Goal: Find contact information: Find contact information

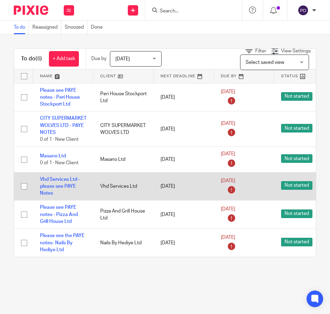
click at [63, 189] on td "Vhd Services Ltd - please see PAYE Notes" at bounding box center [63, 186] width 60 height 28
click at [63, 192] on link "Vhd Services Ltd - please see PAYE Notes" at bounding box center [60, 186] width 40 height 19
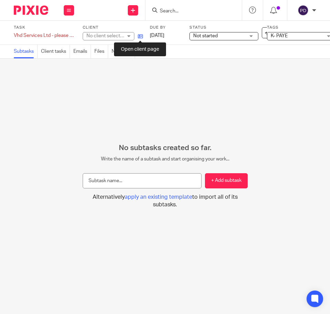
click at [141, 37] on icon at bounding box center [140, 36] width 5 height 5
click at [187, 9] on input "Search" at bounding box center [190, 11] width 62 height 6
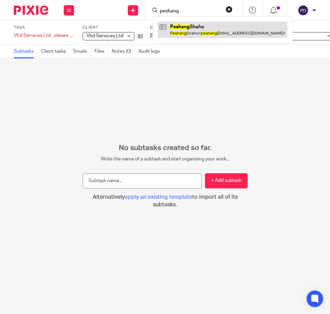
type input "peshang"
click at [193, 28] on link at bounding box center [223, 30] width 130 height 16
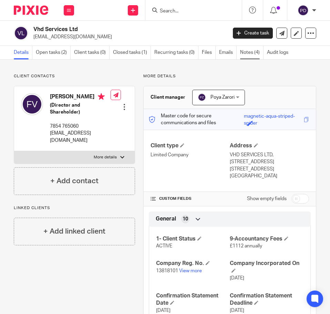
click at [247, 53] on link "Notes (4)" at bounding box center [251, 52] width 23 height 13
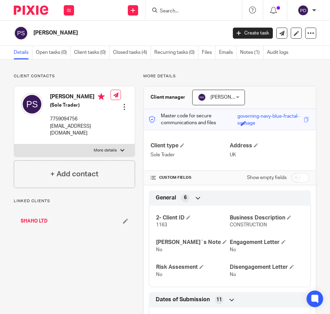
click at [64, 155] on label "More details" at bounding box center [74, 150] width 121 height 12
click at [14, 144] on input "More details" at bounding box center [14, 144] width 0 height 0
checkbox input "true"
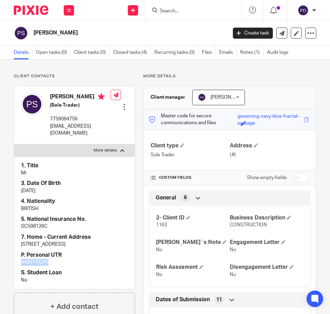
drag, startPoint x: 34, startPoint y: 265, endPoint x: 4, endPoint y: 265, distance: 30.0
click at [4, 265] on div "Client contacts Peshang Shaho (Sole Trader) 7759094756 peshang83@hotmail.com Ed…" at bounding box center [165, 293] width 330 height 467
copy p "4460776240"
click at [63, 128] on p "peshang83@hotmail.com" at bounding box center [80, 130] width 61 height 14
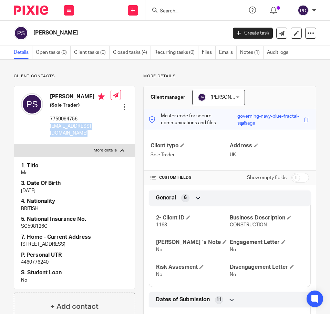
click at [63, 127] on p "peshang83@hotmail.com" at bounding box center [80, 130] width 61 height 14
copy div "peshang83@hotmail.com"
click at [52, 34] on h2 "Peshang Shaho" at bounding box center [108, 32] width 151 height 7
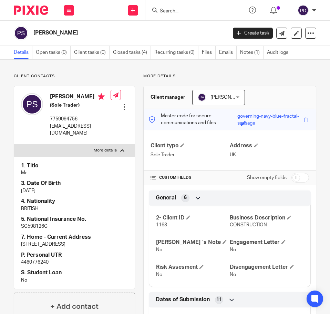
copy main "Peshang Shaho Create task Update from Companies House Export data Merge Archive…"
click at [199, 12] on input "Search" at bounding box center [190, 11] width 62 height 6
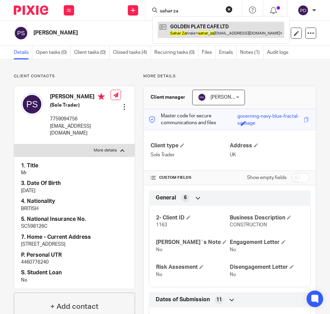
type input "sahar za"
click at [213, 29] on link at bounding box center [221, 30] width 127 height 16
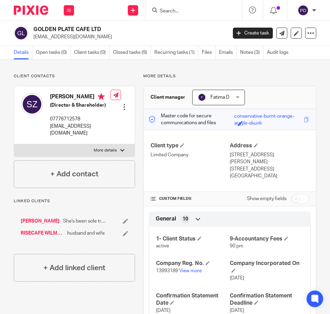
click at [53, 232] on link "RISECAFE WILMSLOW LTD" at bounding box center [42, 233] width 43 height 7
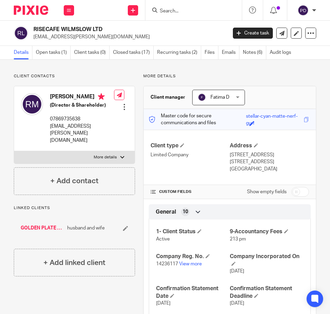
click at [43, 231] on link "GOLDEN PLATE CAFE LTD" at bounding box center [42, 228] width 43 height 7
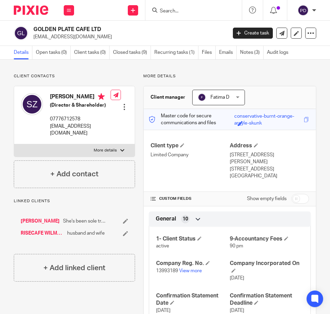
click at [197, 13] on input "Search" at bounding box center [190, 11] width 62 height 6
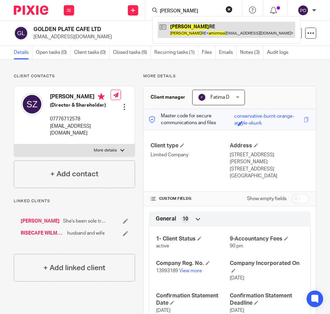
type input "[PERSON_NAME]"
click at [196, 30] on link at bounding box center [227, 30] width 138 height 16
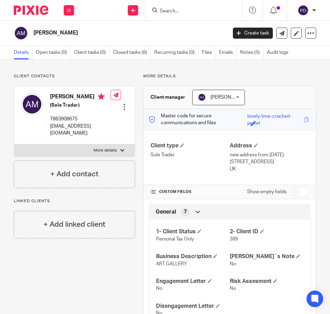
click at [194, 6] on form at bounding box center [195, 10] width 73 height 9
click at [195, 14] on input "Search" at bounding box center [190, 11] width 62 height 6
click at [195, 10] on input "Search" at bounding box center [190, 11] width 62 height 6
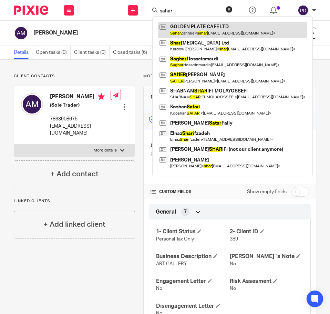
type input "sahar"
click at [196, 32] on link at bounding box center [233, 30] width 150 height 16
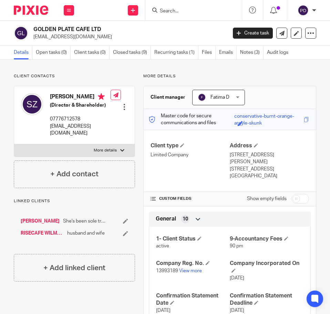
click at [189, 7] on form at bounding box center [195, 10] width 73 height 9
click at [190, 12] on input "Search" at bounding box center [190, 11] width 62 height 6
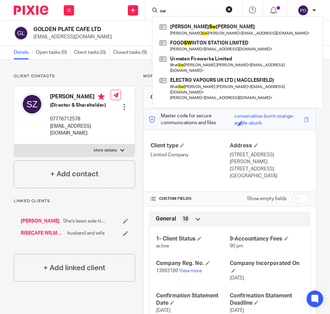
type input "s"
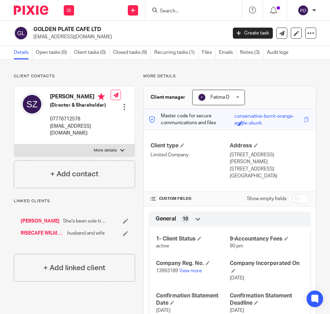
type input "S"
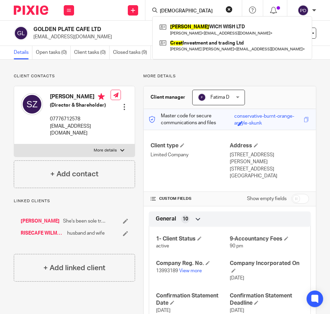
type input "[DEMOGRAPHIC_DATA]"
click at [225, 12] on form "prest" at bounding box center [195, 10] width 73 height 9
click at [227, 11] on button "reset" at bounding box center [229, 9] width 7 height 7
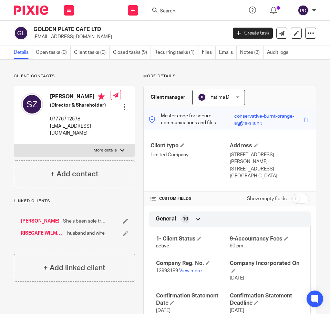
click at [191, 9] on input "Search" at bounding box center [190, 11] width 62 height 6
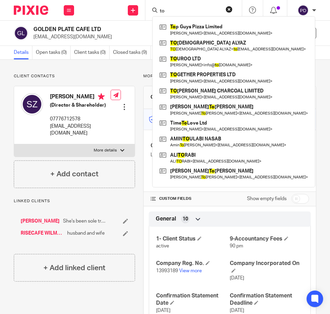
type input "t"
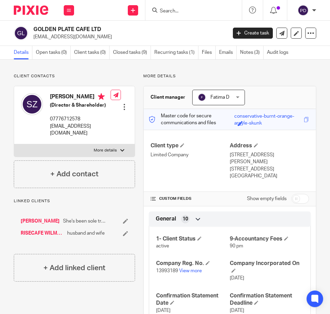
click at [202, 12] on input "Search" at bounding box center [190, 11] width 62 height 6
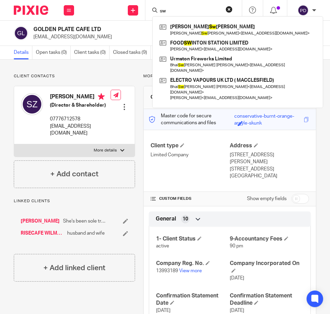
type input "s"
type input "S"
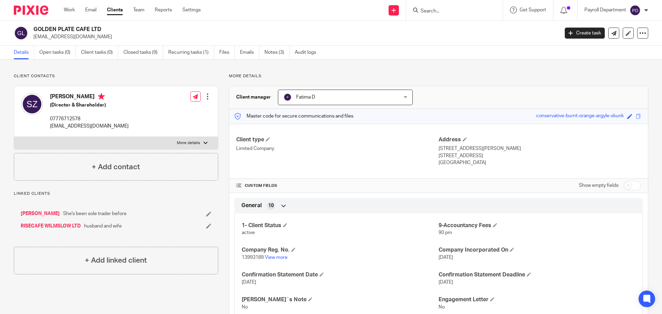
click at [108, 11] on link "Clients" at bounding box center [115, 10] width 16 height 7
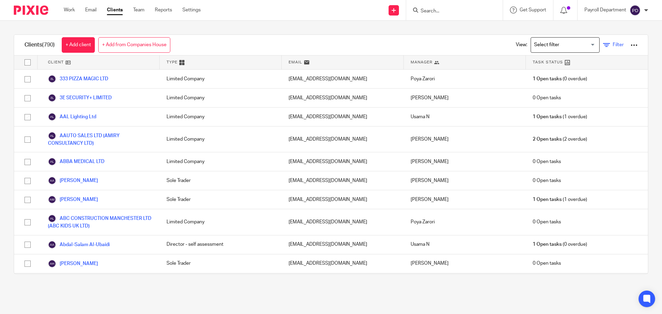
click at [613, 46] on span "Filter" at bounding box center [618, 44] width 11 height 5
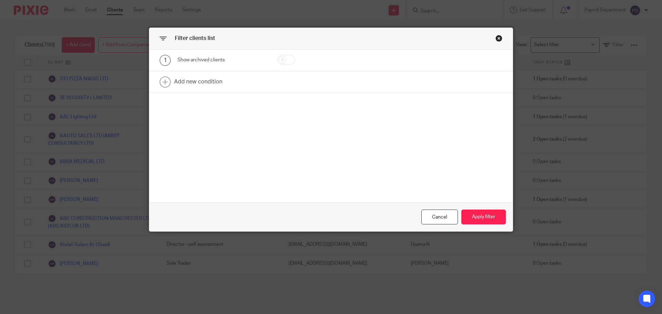
click at [289, 58] on input "checkbox" at bounding box center [287, 60] width 18 height 10
checkbox input "true"
click at [472, 218] on button "Apply filter" at bounding box center [484, 217] width 44 height 15
click at [476, 217] on button "Apply filter" at bounding box center [484, 217] width 44 height 15
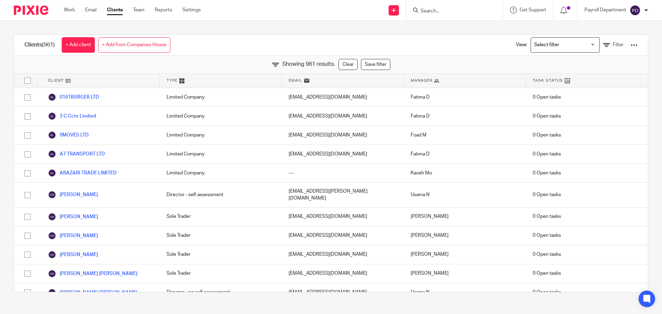
scroll to position [16835, 0]
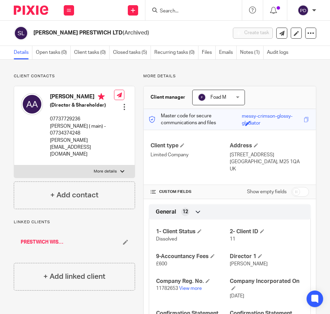
drag, startPoint x: 34, startPoint y: 31, endPoint x: 118, endPoint y: 33, distance: 83.8
click at [118, 33] on h2 "SWEENY TODD PRESTWICH LTD (Archived)" at bounding box center [108, 32] width 151 height 7
copy h2 "SWEENY TODD PRESTWICH LTD"
click at [190, 289] on link "View more" at bounding box center [190, 288] width 23 height 5
click at [165, 10] on input "Search" at bounding box center [190, 11] width 62 height 6
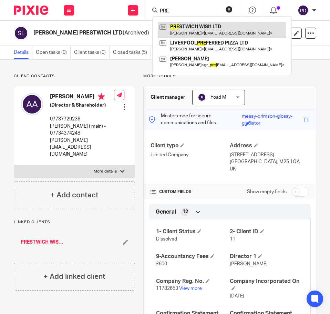
type input "PRE"
click at [195, 33] on link at bounding box center [222, 30] width 129 height 16
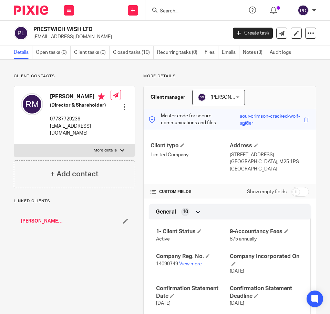
drag, startPoint x: 34, startPoint y: 29, endPoint x: 92, endPoint y: 29, distance: 58.3
click at [92, 29] on h2 "PRESTWICH WISH LTD" at bounding box center [108, 29] width 151 height 7
copy h2 "PRESTWICH WISH LTD"
click at [190, 265] on link "View more" at bounding box center [190, 263] width 23 height 5
click at [201, 8] on input "Search" at bounding box center [190, 11] width 62 height 6
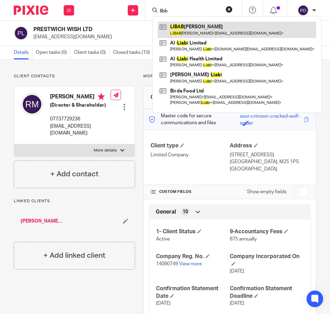
type input "libb"
click at [201, 24] on link at bounding box center [237, 30] width 159 height 16
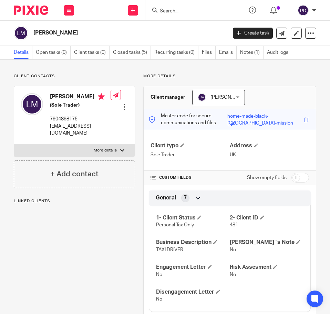
click at [103, 146] on label "More details" at bounding box center [74, 150] width 121 height 12
click at [14, 144] on input "More details" at bounding box center [14, 144] width 0 height 0
checkbox input "true"
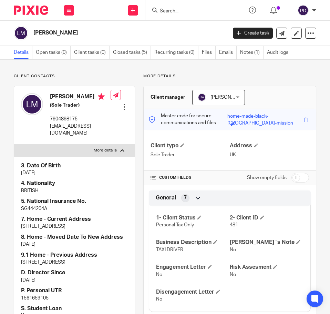
scroll to position [34, 0]
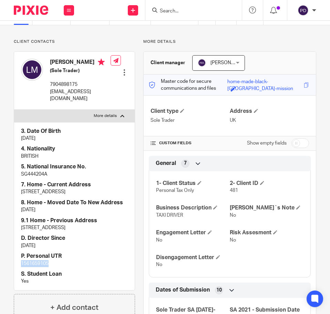
drag, startPoint x: 51, startPoint y: 269, endPoint x: 4, endPoint y: 269, distance: 46.9
click at [4, 269] on div "Client contacts [PERSON_NAME] (Sole Trader) 7904898175 [EMAIL_ADDRESS][DOMAIN_N…" at bounding box center [165, 255] width 330 height 460
copy p "1561659105"
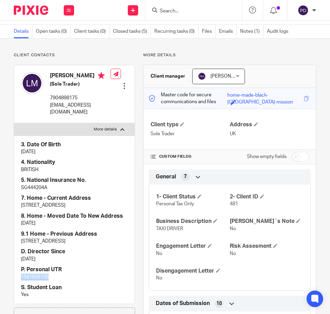
scroll to position [0, 0]
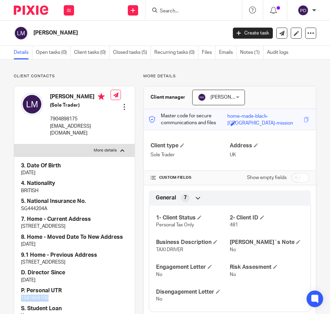
drag, startPoint x: 34, startPoint y: 31, endPoint x: 160, endPoint y: 32, distance: 126.3
click at [136, 33] on h2 "[PERSON_NAME]" at bounding box center [108, 32] width 151 height 7
copy h2 "[PERSON_NAME]"
click at [65, 132] on p "[EMAIL_ADDRESS][DOMAIN_NAME]" at bounding box center [80, 130] width 61 height 14
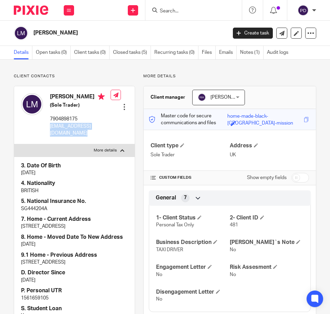
click at [65, 132] on p "[EMAIL_ADDRESS][DOMAIN_NAME]" at bounding box center [80, 130] width 61 height 14
copy div "[EMAIL_ADDRESS][DOMAIN_NAME]"
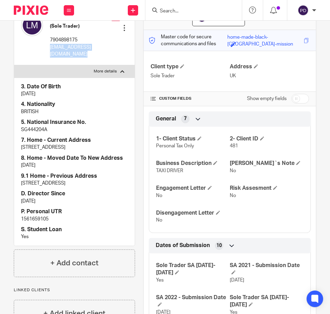
scroll to position [103, 0]
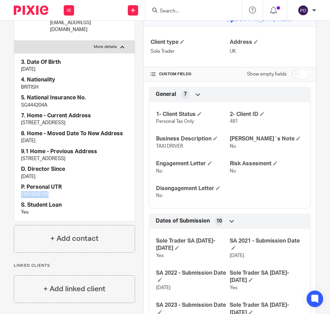
drag, startPoint x: 51, startPoint y: 200, endPoint x: 13, endPoint y: 202, distance: 38.0
click at [13, 202] on div "Client contacts [PERSON_NAME] (Sole Trader) 7904898175 [EMAIL_ADDRESS][DOMAIN_N…" at bounding box center [71, 186] width 130 height 432
copy p "1561659105"
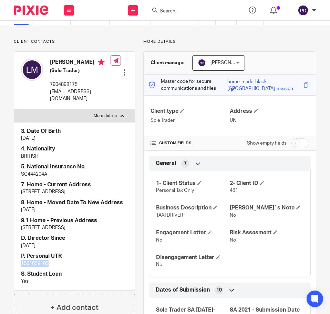
scroll to position [33, 0]
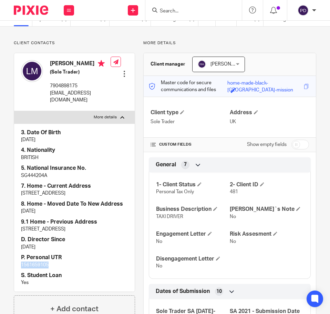
click at [292, 142] on input "checkbox" at bounding box center [301, 145] width 18 height 10
checkbox input "true"
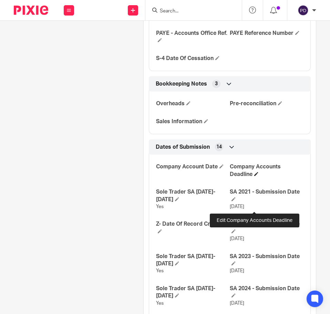
scroll to position [956, 0]
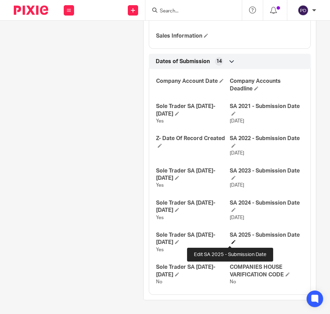
click at [232, 243] on span at bounding box center [234, 242] width 4 height 4
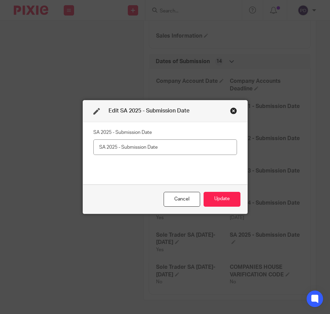
click at [167, 145] on input "text" at bounding box center [165, 147] width 144 height 16
type input "[DATE]"
click at [208, 199] on button "Update" at bounding box center [222, 199] width 37 height 15
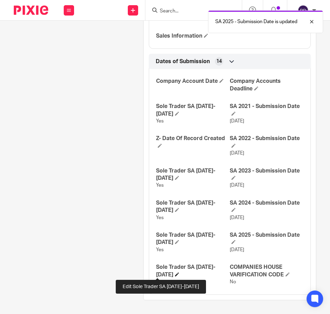
click at [175, 272] on span at bounding box center [177, 274] width 4 height 4
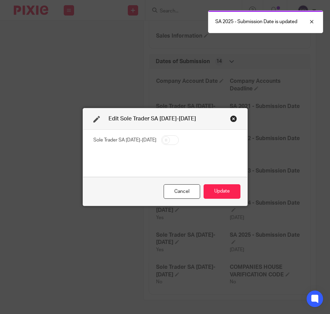
click at [161, 140] on input "checkbox" at bounding box center [170, 140] width 18 height 10
checkbox input "true"
click at [218, 191] on button "Update" at bounding box center [222, 191] width 37 height 15
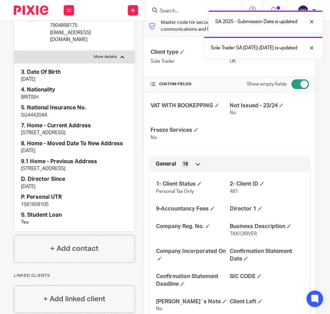
scroll to position [0, 0]
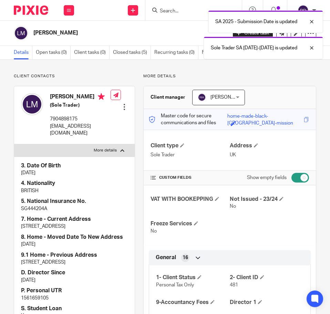
drag, startPoint x: 296, startPoint y: 177, endPoint x: 277, endPoint y: 135, distance: 45.6
click at [295, 176] on input "checkbox" at bounding box center [301, 178] width 18 height 10
checkbox input "false"
